Goal: Task Accomplishment & Management: Complete application form

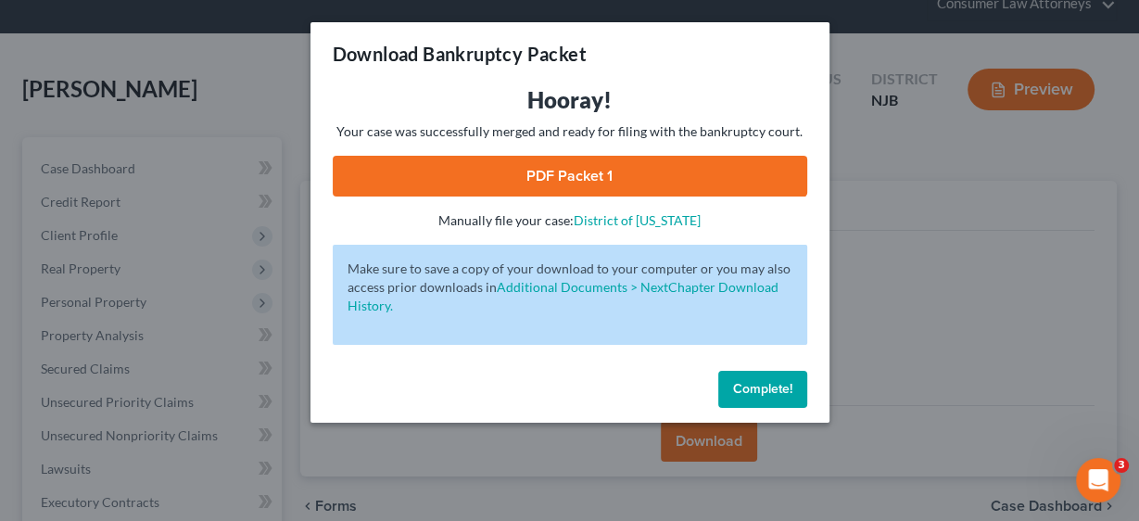
click at [765, 389] on span "Complete!" at bounding box center [762, 389] width 59 height 16
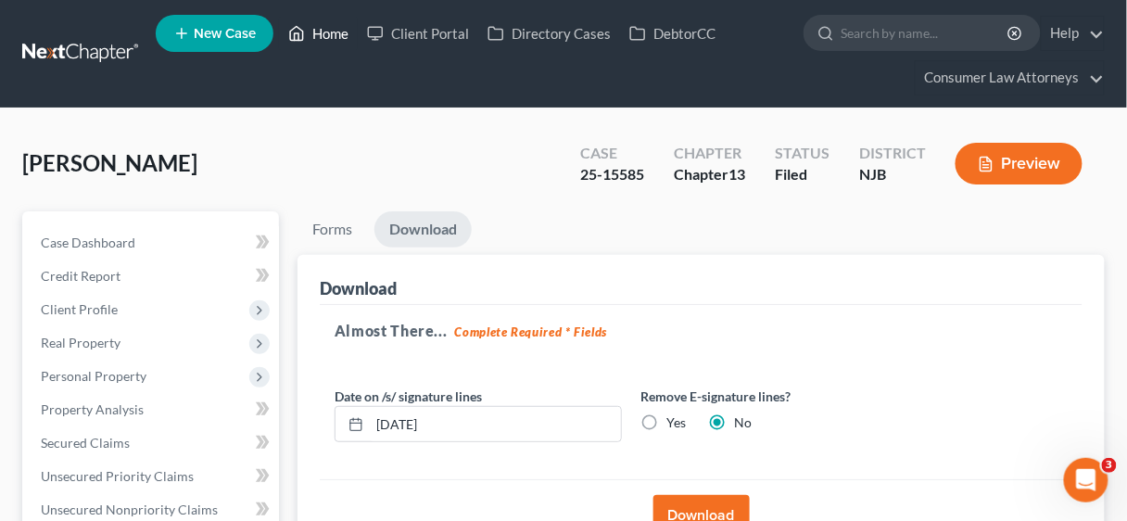
click at [329, 33] on link "Home" at bounding box center [318, 33] width 79 height 33
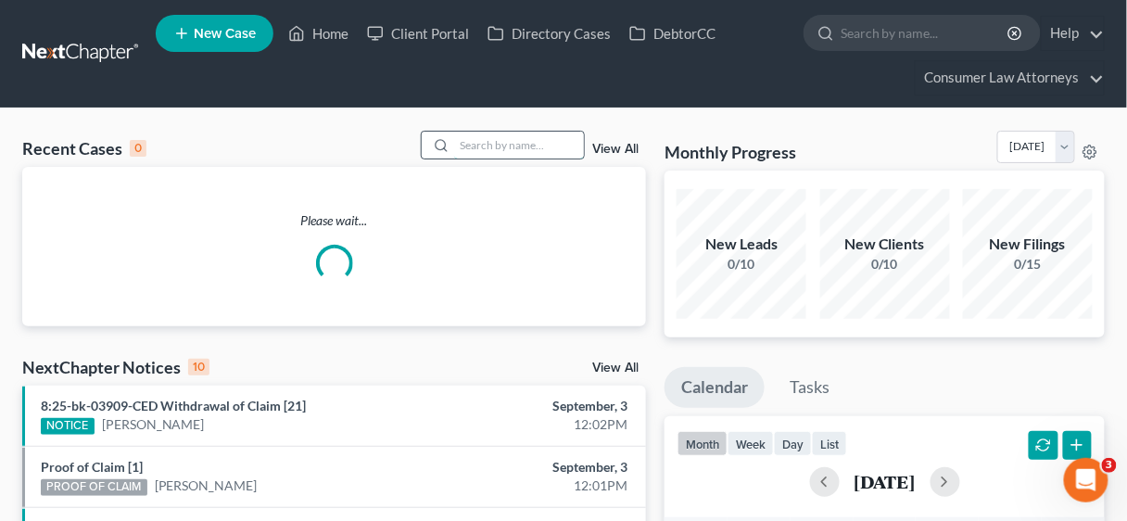
click at [476, 145] on input "search" at bounding box center [519, 145] width 130 height 27
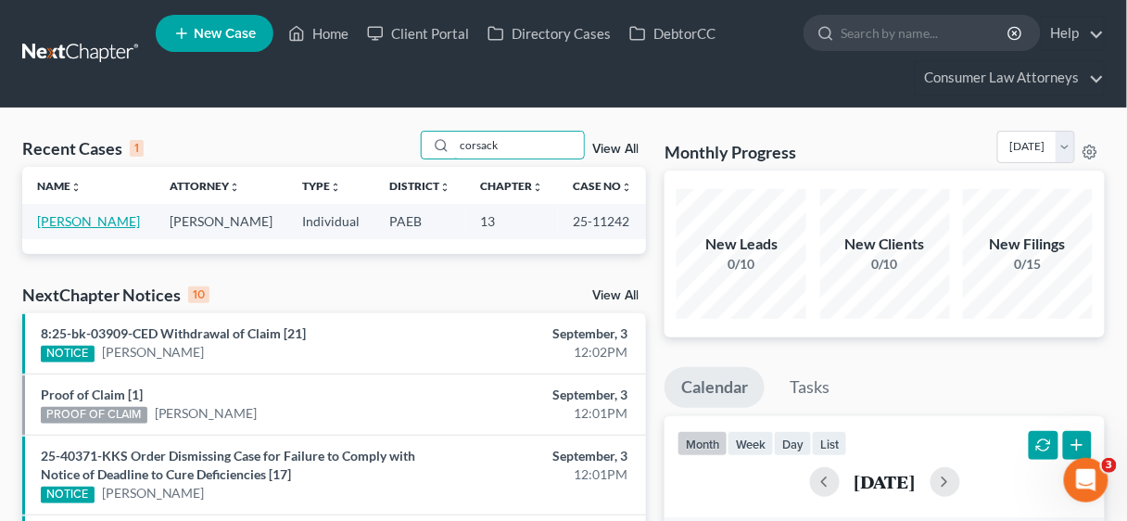
type input "corsack"
click at [78, 222] on link "[PERSON_NAME]" at bounding box center [88, 221] width 103 height 16
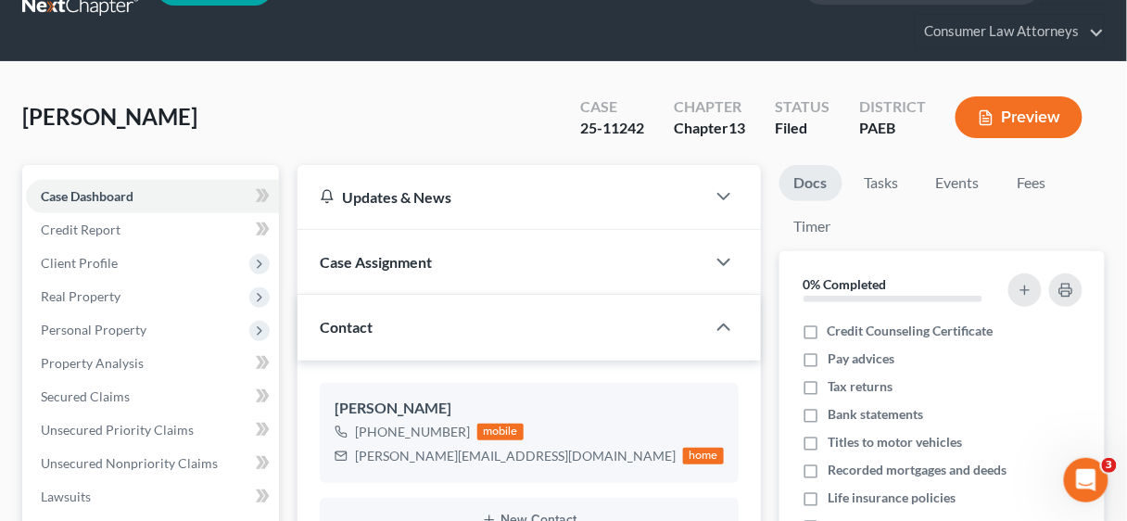
scroll to position [297, 0]
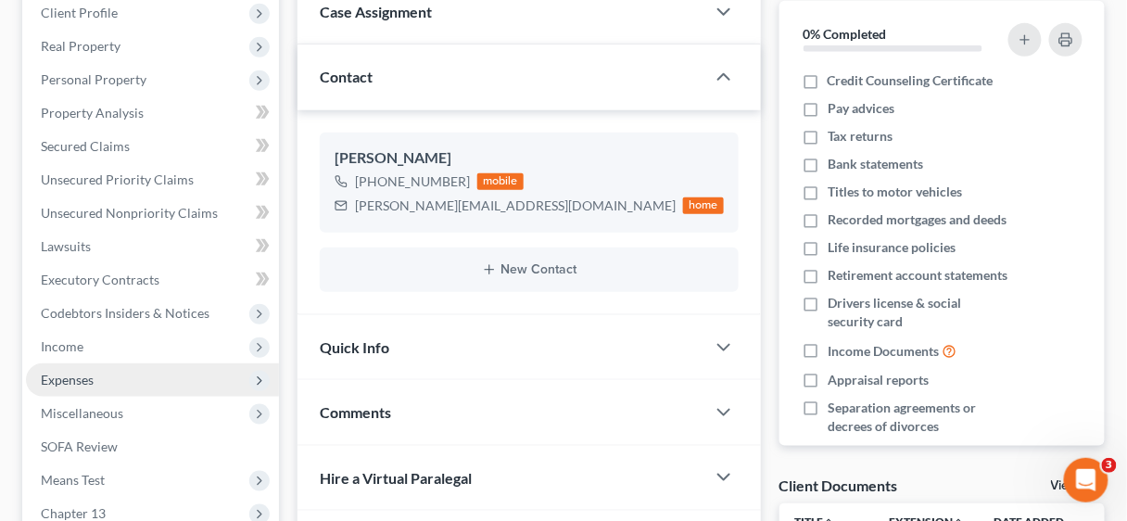
click at [96, 376] on span "Expenses" at bounding box center [152, 379] width 253 height 33
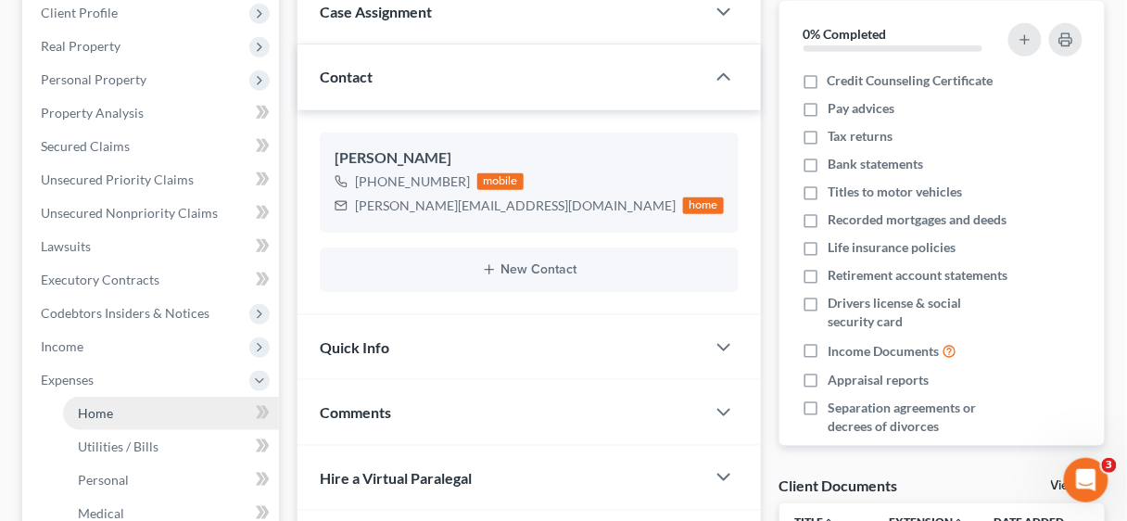
click at [107, 407] on span "Home" at bounding box center [95, 413] width 35 height 16
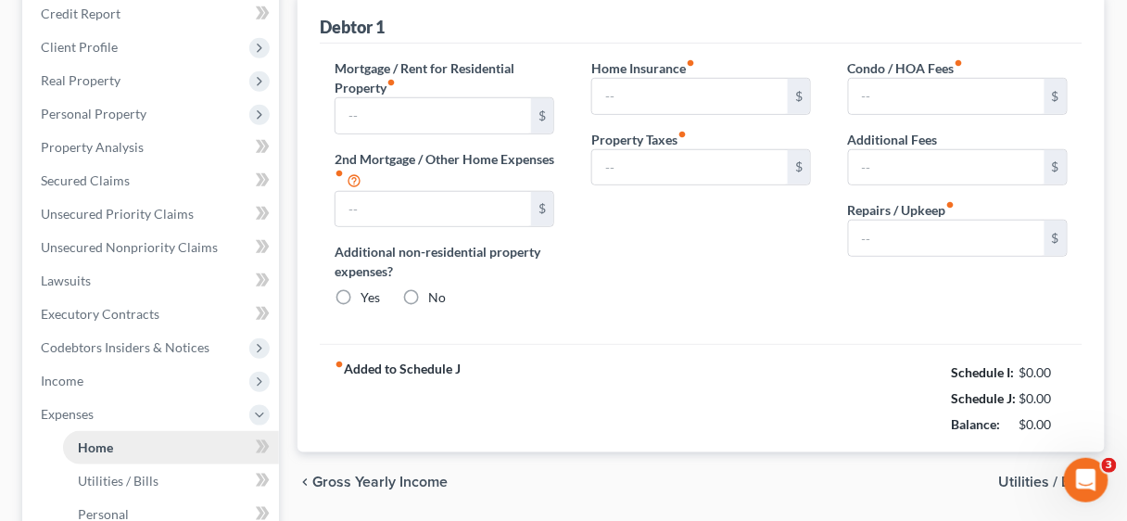
type input "1,176.37"
type input "0.00"
radio input "true"
type input "0.00"
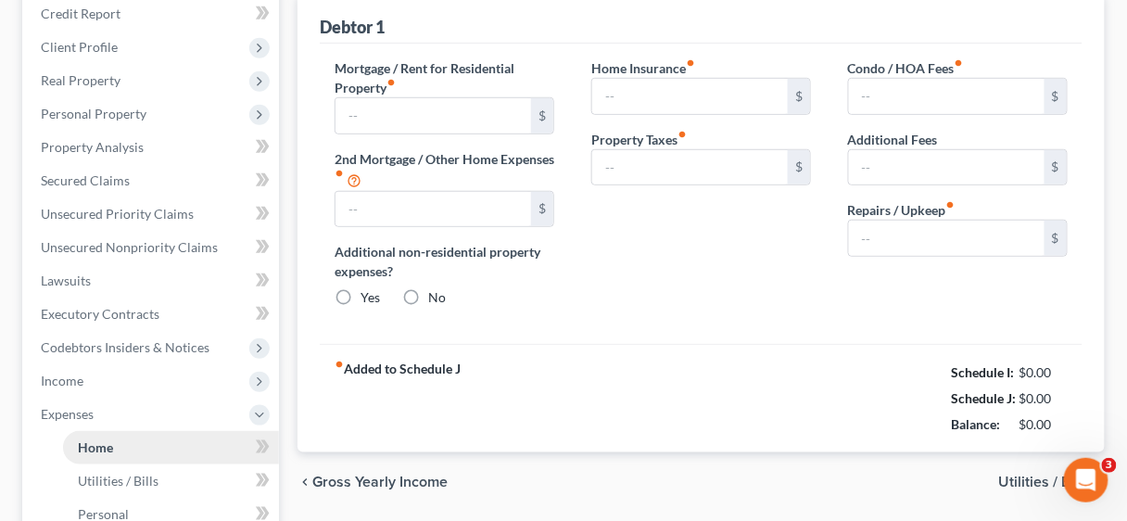
type input "0.00"
type input "200.00"
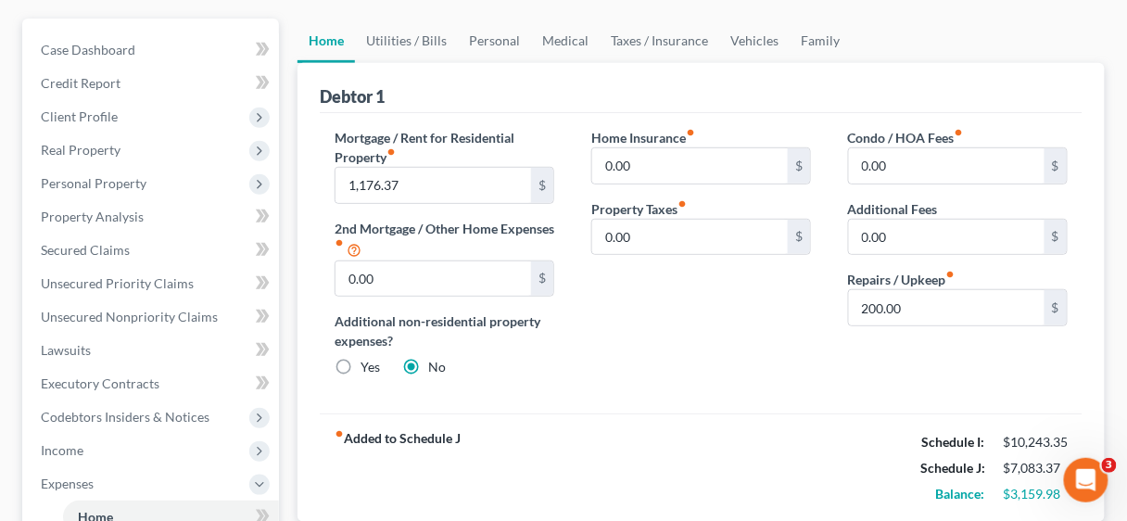
scroll to position [222, 0]
